Goal: Information Seeking & Learning: Get advice/opinions

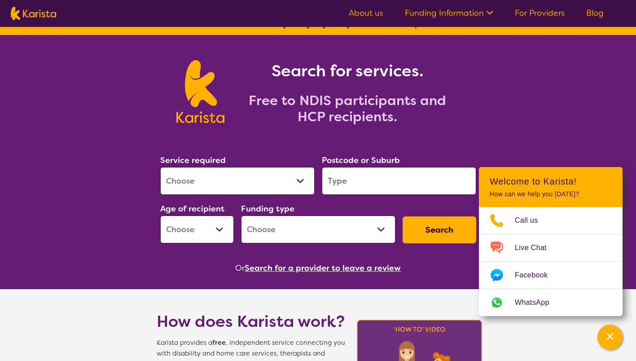
scroll to position [14, 0]
select select "Domestic and home help"
click at [160, 167] on select "Allied Health Assistant Assessment ([MEDICAL_DATA] or [MEDICAL_DATA]) Behaviour…" at bounding box center [237, 181] width 155 height 28
click at [425, 179] on input "search" at bounding box center [399, 181] width 155 height 28
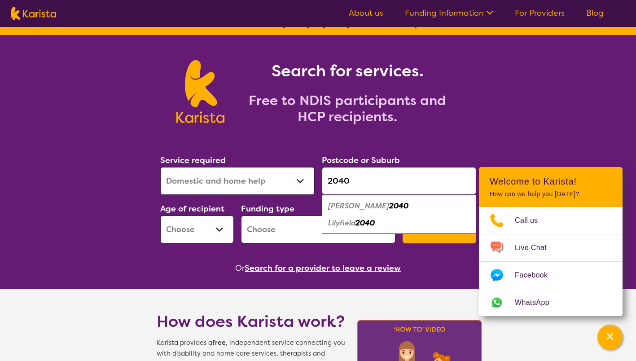
type input "2040"
click at [301, 179] on select "Allied Health Assistant Assessment ([MEDICAL_DATA] or [MEDICAL_DATA]) Behaviour…" at bounding box center [237, 181] width 155 height 28
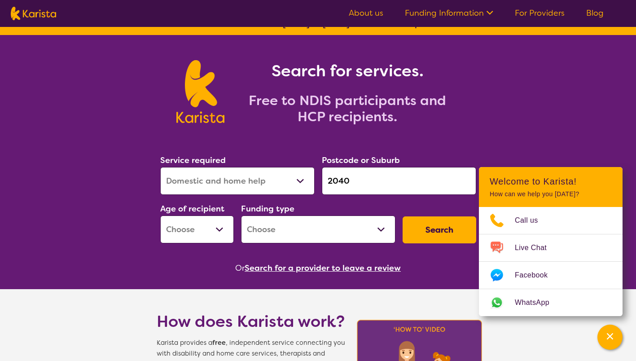
select select "Support worker"
click at [160, 167] on select "Allied Health Assistant Assessment ([MEDICAL_DATA] or [MEDICAL_DATA]) Behaviour…" at bounding box center [237, 181] width 155 height 28
click at [216, 228] on select "Early Childhood - 0 to 9 Child - 10 to 11 Adolescent - 12 to 17 Adult - 18 to 6…" at bounding box center [197, 230] width 74 height 28
select select "AS"
click at [160, 216] on select "Early Childhood - 0 to 9 Child - 10 to 11 Adolescent - 12 to 17 Adult - 18 to 6…" at bounding box center [197, 230] width 74 height 28
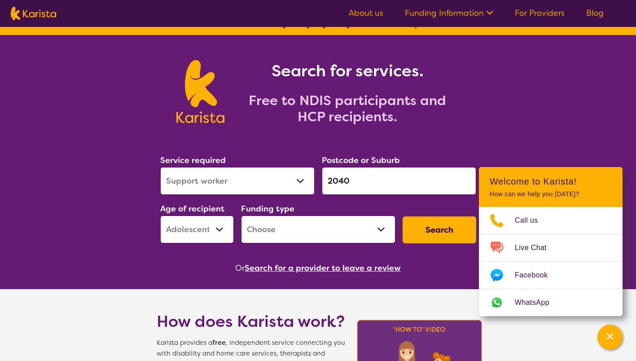
click at [383, 235] on select "Home Care Package (HCP) National Disability Insurance Scheme (NDIS) I don't know" at bounding box center [318, 230] width 155 height 28
select select "NDIS"
click at [241, 216] on select "Home Care Package (HCP) National Disability Insurance Scheme (NDIS) I don't know" at bounding box center [318, 230] width 155 height 28
click at [445, 232] on button "Search" at bounding box center [440, 229] width 74 height 27
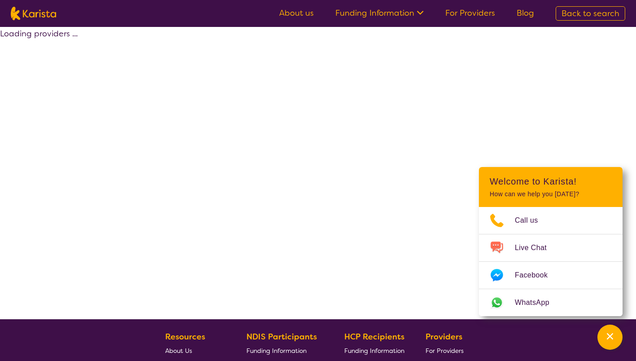
select select "by_score"
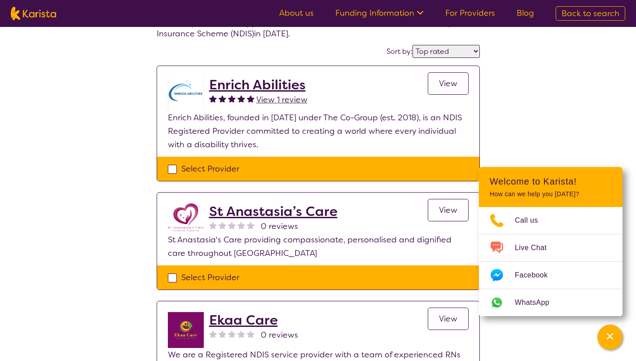
scroll to position [60, 0]
click at [451, 89] on link "View" at bounding box center [448, 83] width 41 height 22
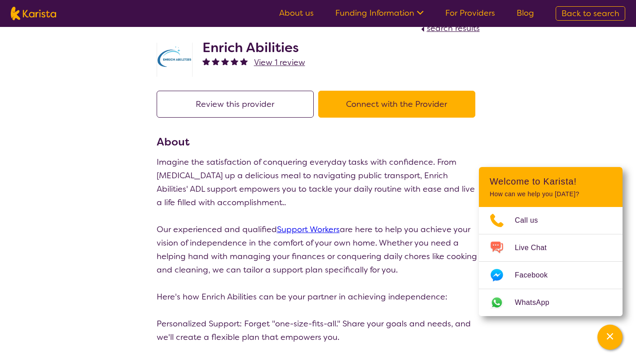
scroll to position [15, 0]
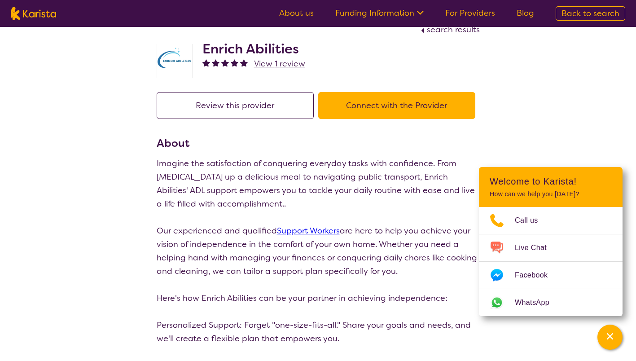
click at [431, 110] on button "Connect with the Provider" at bounding box center [396, 105] width 157 height 27
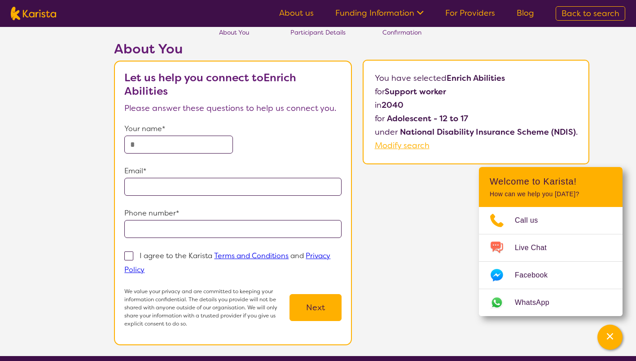
scroll to position [31, 0]
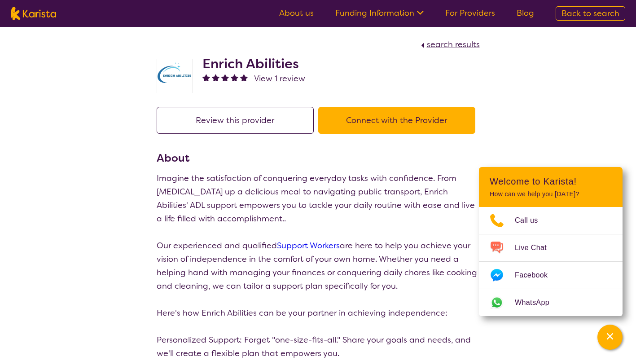
click at [437, 47] on span "search results" at bounding box center [453, 44] width 53 height 11
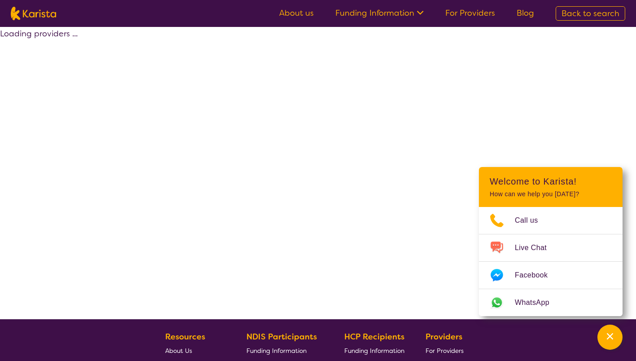
select select "by_score"
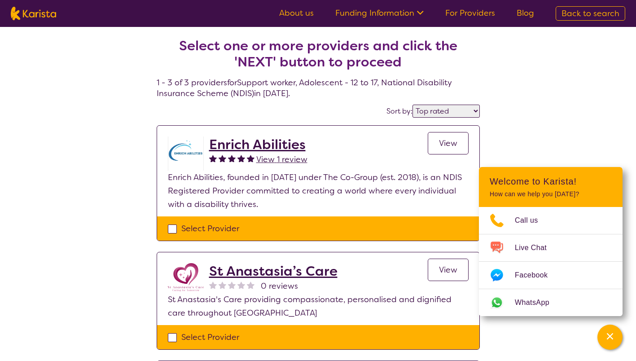
click at [304, 272] on h2 "St Anastasia’s Care" at bounding box center [273, 271] width 128 height 16
